Goal: Obtain resource: Obtain resource

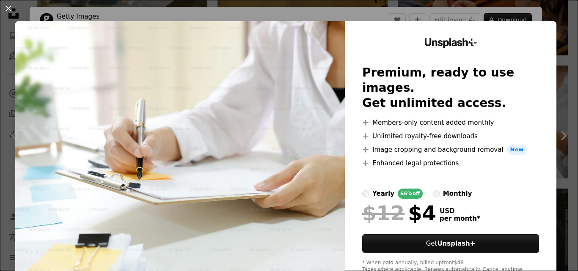
click at [10, 8] on button "An X shape" at bounding box center [8, 8] width 10 height 10
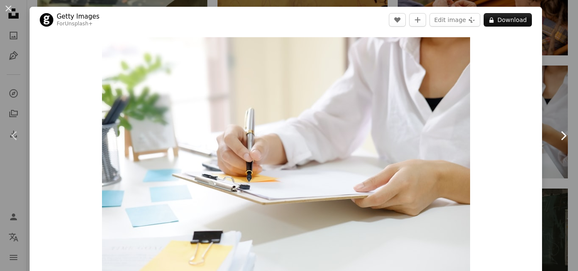
click at [555, 96] on link "Chevron right" at bounding box center [563, 135] width 30 height 81
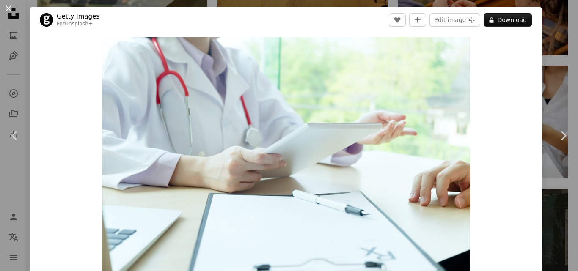
click at [13, 7] on button "An X shape" at bounding box center [8, 8] width 10 height 10
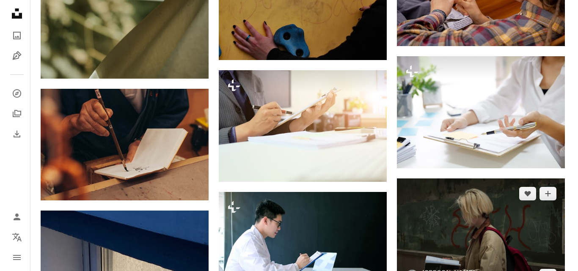
scroll to position [508, 0]
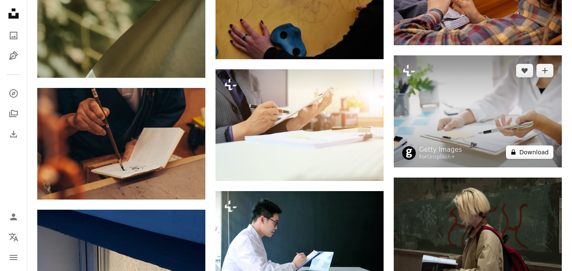
click at [524, 153] on button "A lock Download" at bounding box center [529, 153] width 47 height 14
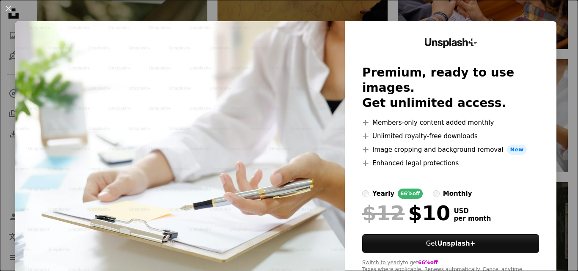
click at [557, 27] on div "An X shape Unsplash+ Premium, ready to use images. Get unlimited access. A plus…" at bounding box center [289, 135] width 578 height 271
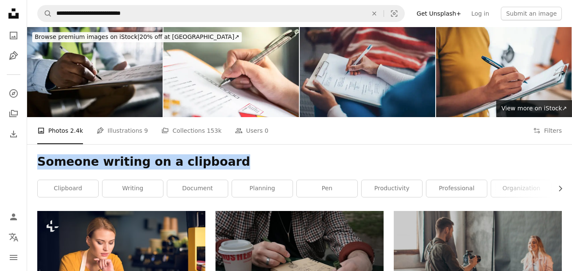
drag, startPoint x: 218, startPoint y: 162, endPoint x: 40, endPoint y: 157, distance: 177.8
click at [39, 157] on h1 "Someone writing on a clipboard" at bounding box center [299, 161] width 524 height 15
copy h1 "Someone writing on a clipboard"
